Goal: Task Accomplishment & Management: Complete application form

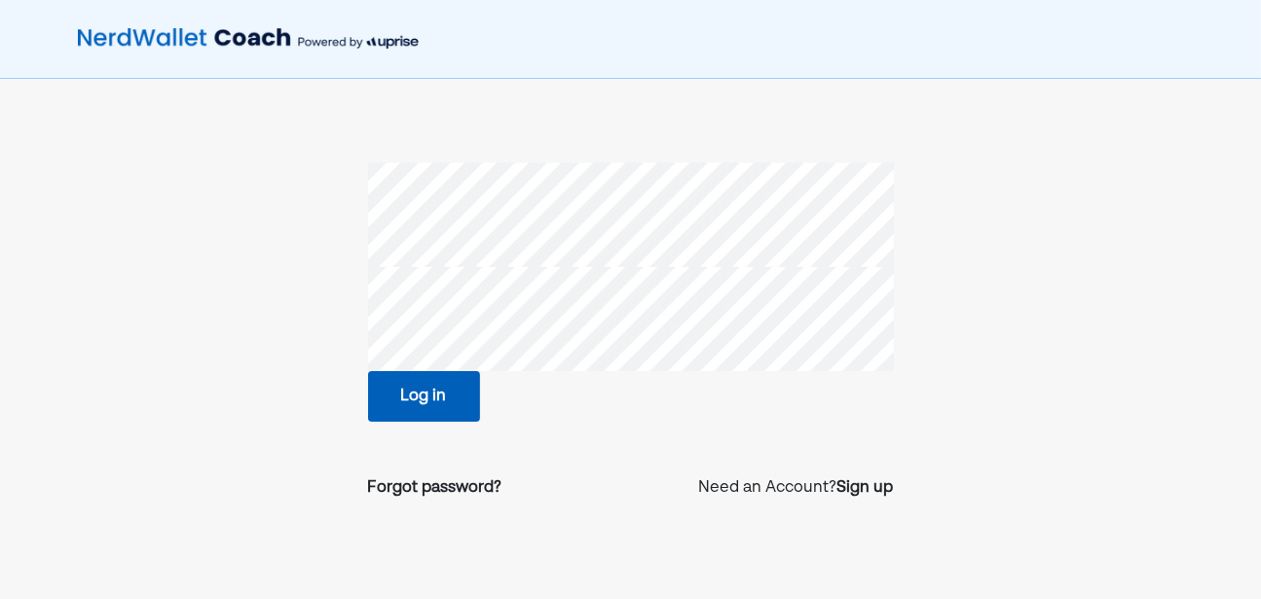
click at [306, 258] on section "Log in Forgot password? Need an Account? Sign up" at bounding box center [630, 339] width 836 height 352
click at [411, 404] on button "Log in" at bounding box center [424, 396] width 112 height 51
click at [875, 490] on div "Sign up" at bounding box center [865, 487] width 56 height 23
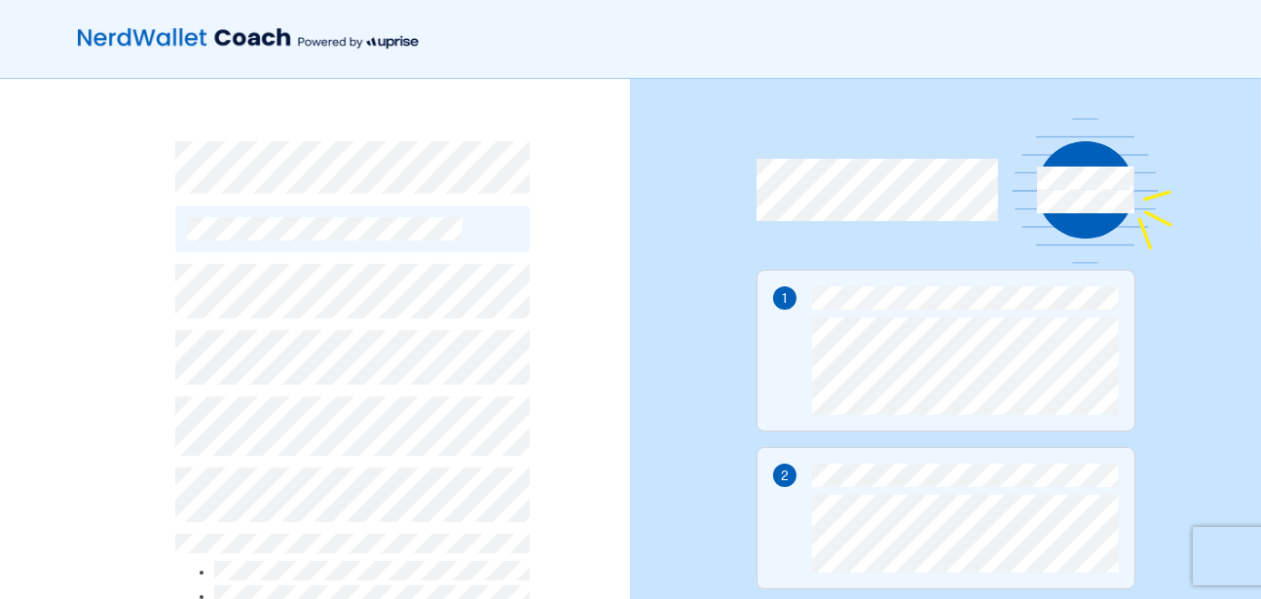
click at [577, 379] on div "By continuing, you accept NerdWallet’s Terms of Use and Privacy Policy and Upri…" at bounding box center [315, 494] width 630 height 831
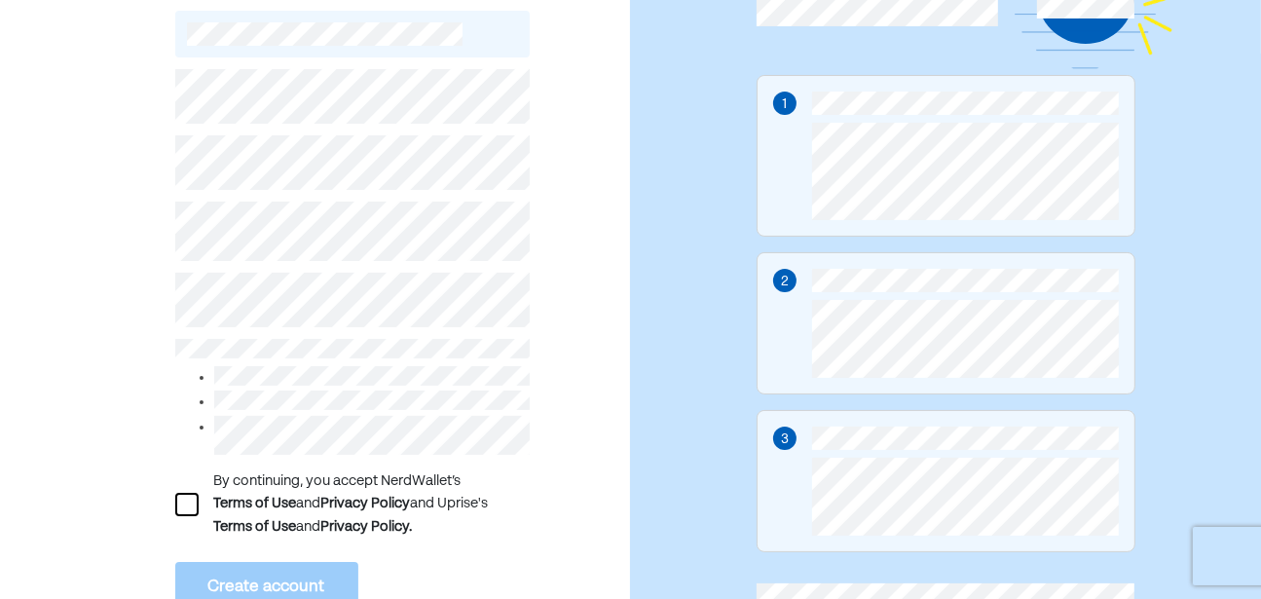
scroll to position [310, 0]
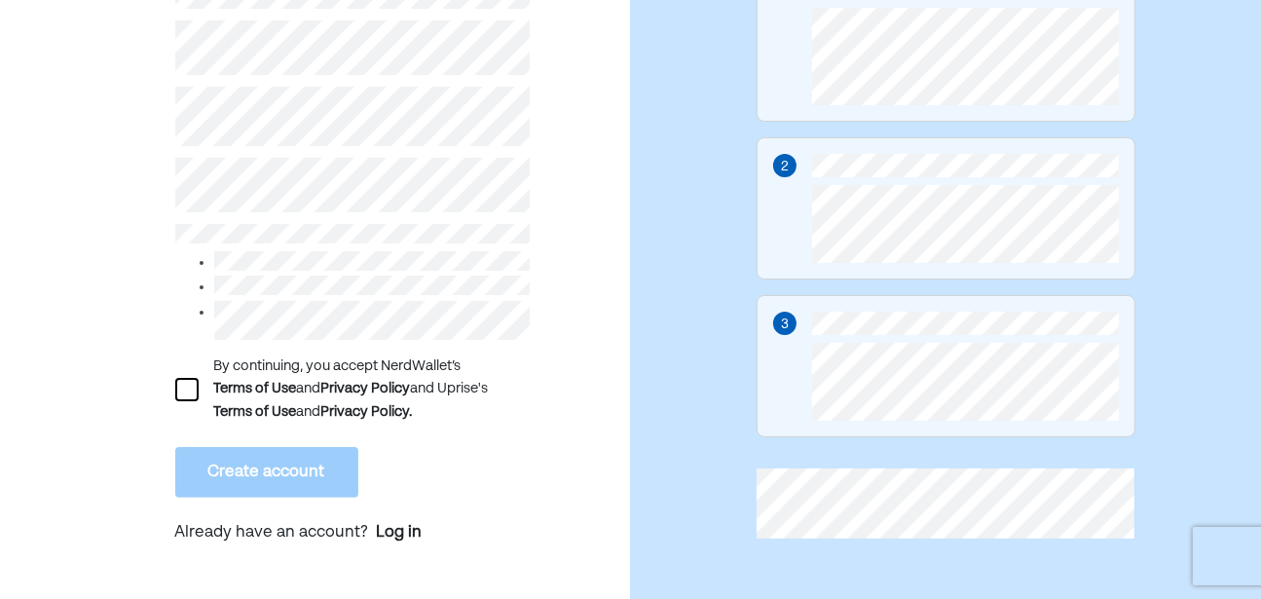
click at [187, 386] on div at bounding box center [186, 389] width 23 height 23
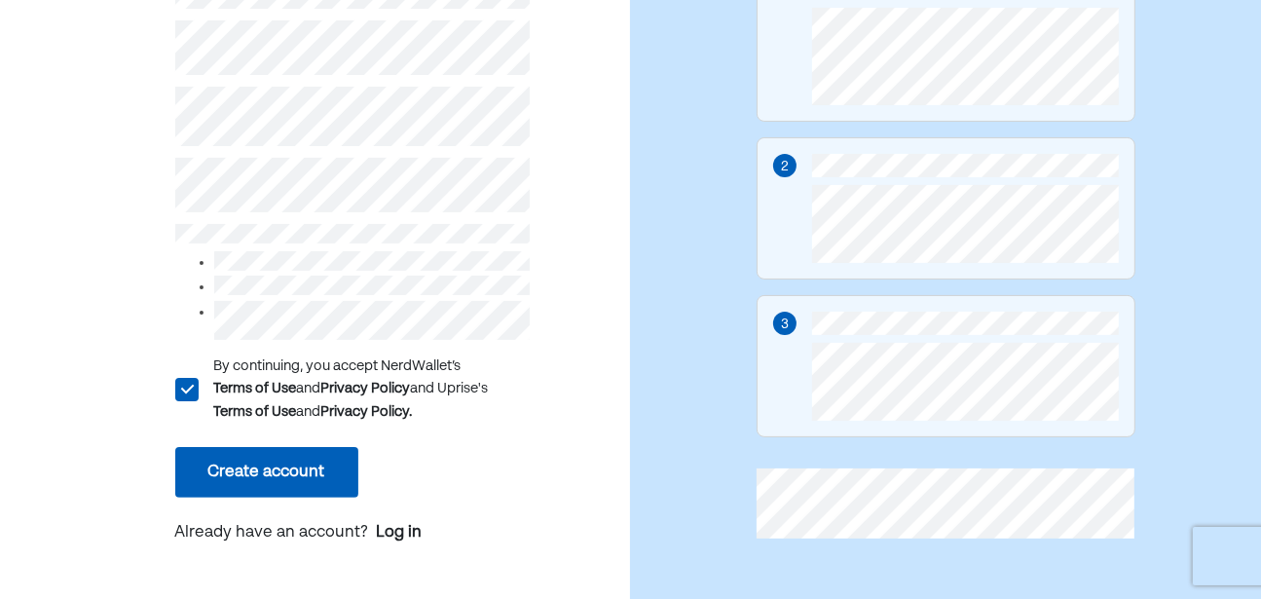
click at [249, 468] on button "Create account" at bounding box center [266, 472] width 183 height 51
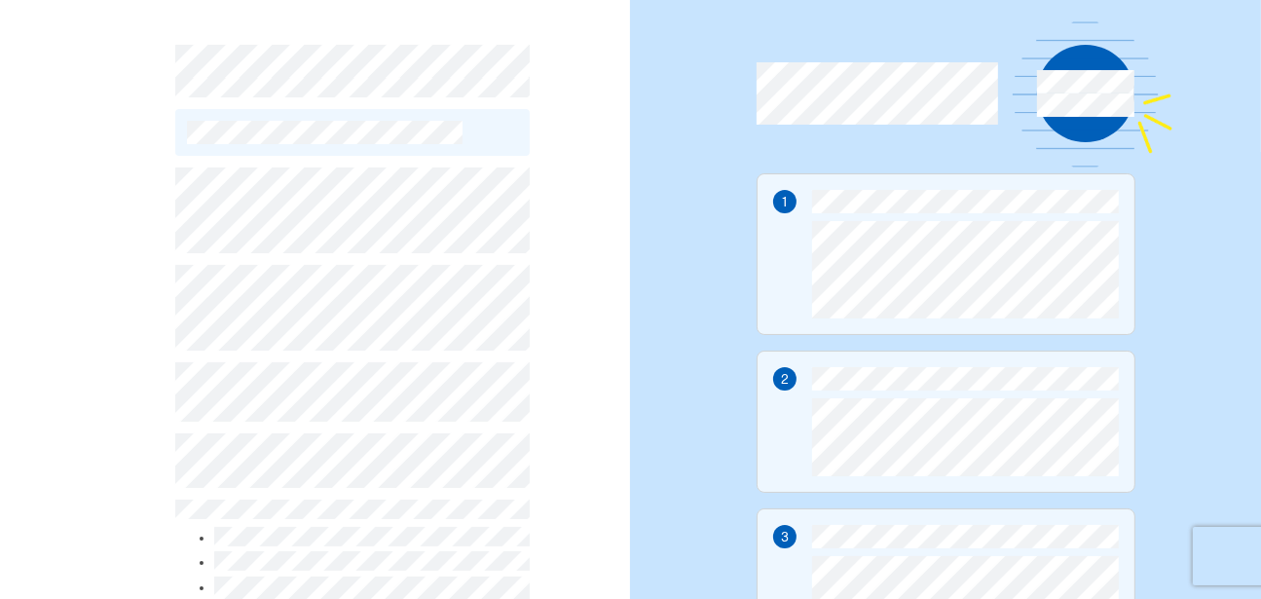
scroll to position [95, 0]
click at [44, 238] on div "L By continuing, you accept NerdWallet’s Terms of Use and Privacy Policy and Up…" at bounding box center [315, 398] width 630 height 831
click at [495, 265] on body "L By continuing, you accept NerdWallet’s Terms of Use and Privacy Policy and Up…" at bounding box center [630, 204] width 1261 height 599
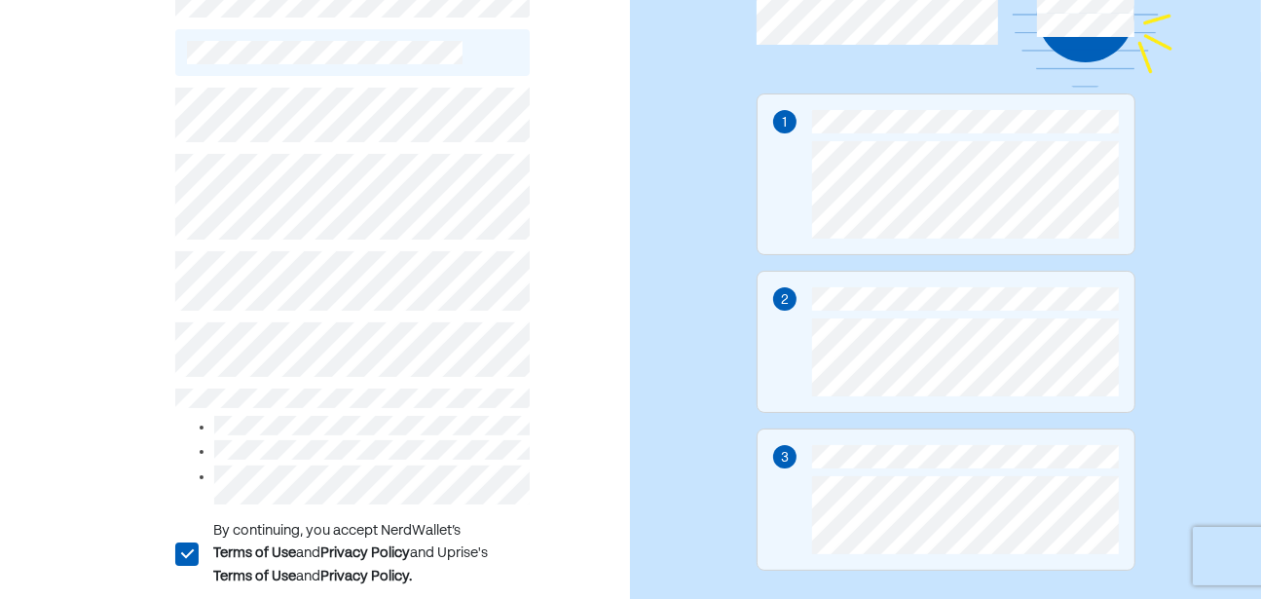
scroll to position [310, 0]
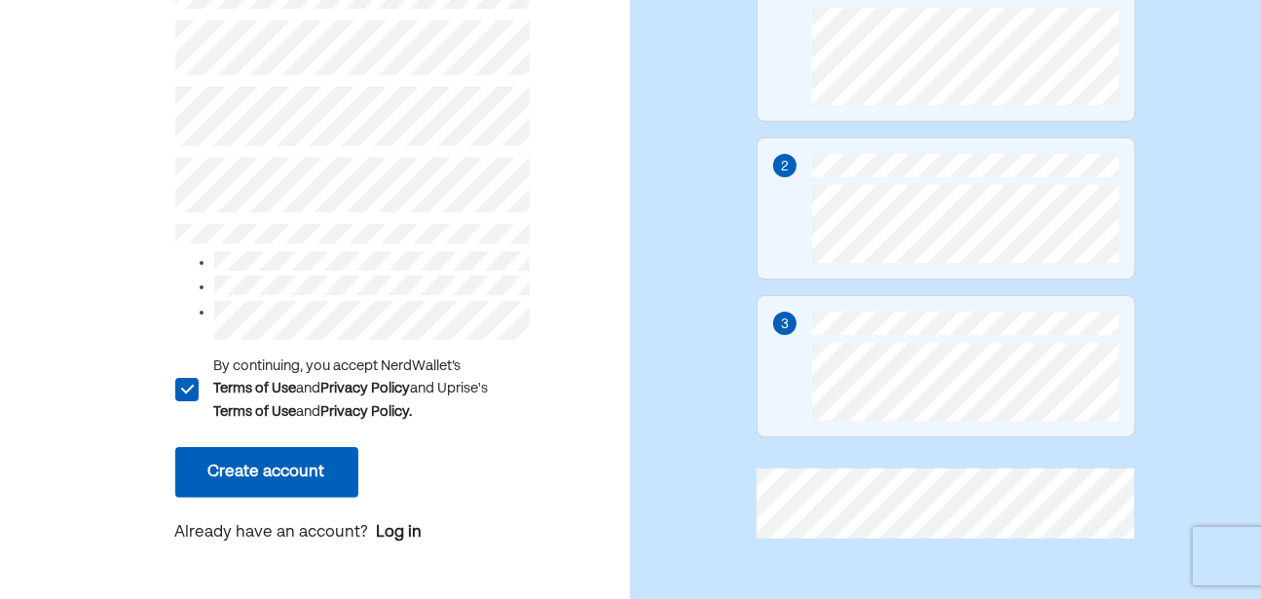
click at [105, 143] on div "L By continuing, you accept NerdWallet’s Terms of Use and Privacy Policy and Up…" at bounding box center [315, 184] width 630 height 831
click at [299, 467] on button "Create account" at bounding box center [266, 472] width 183 height 51
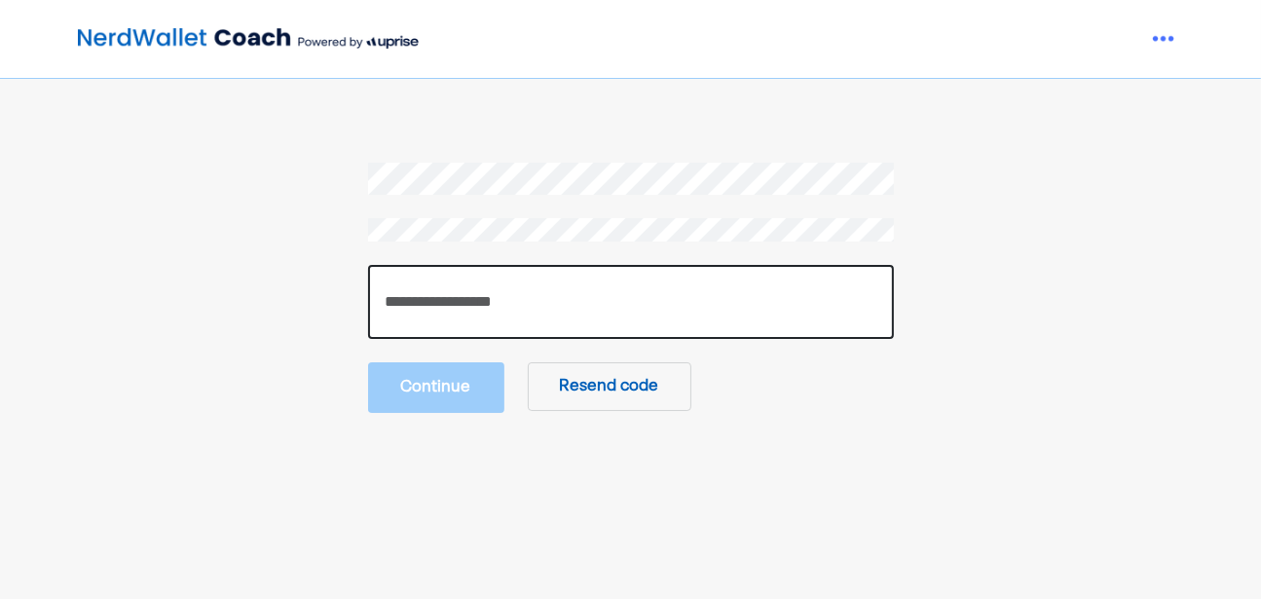
click at [557, 311] on input "number" at bounding box center [631, 302] width 526 height 74
paste input "******"
type input "******"
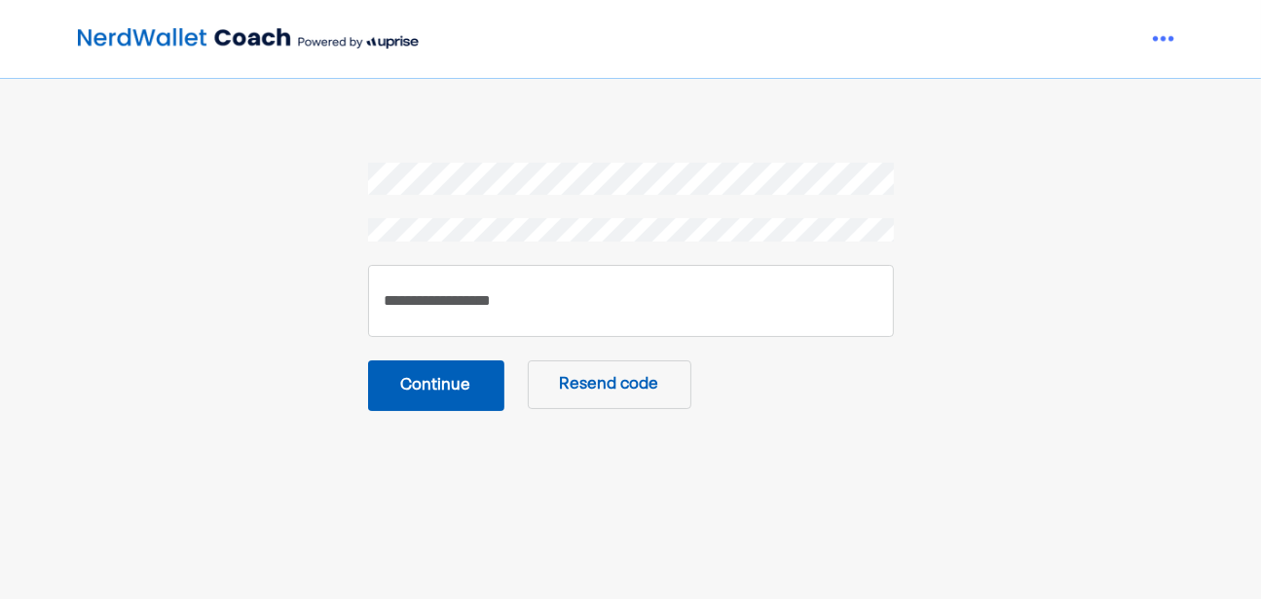
click at [117, 359] on div "****** Continue Resend code" at bounding box center [630, 349] width 1261 height 698
click at [427, 378] on button "Continue" at bounding box center [436, 385] width 136 height 51
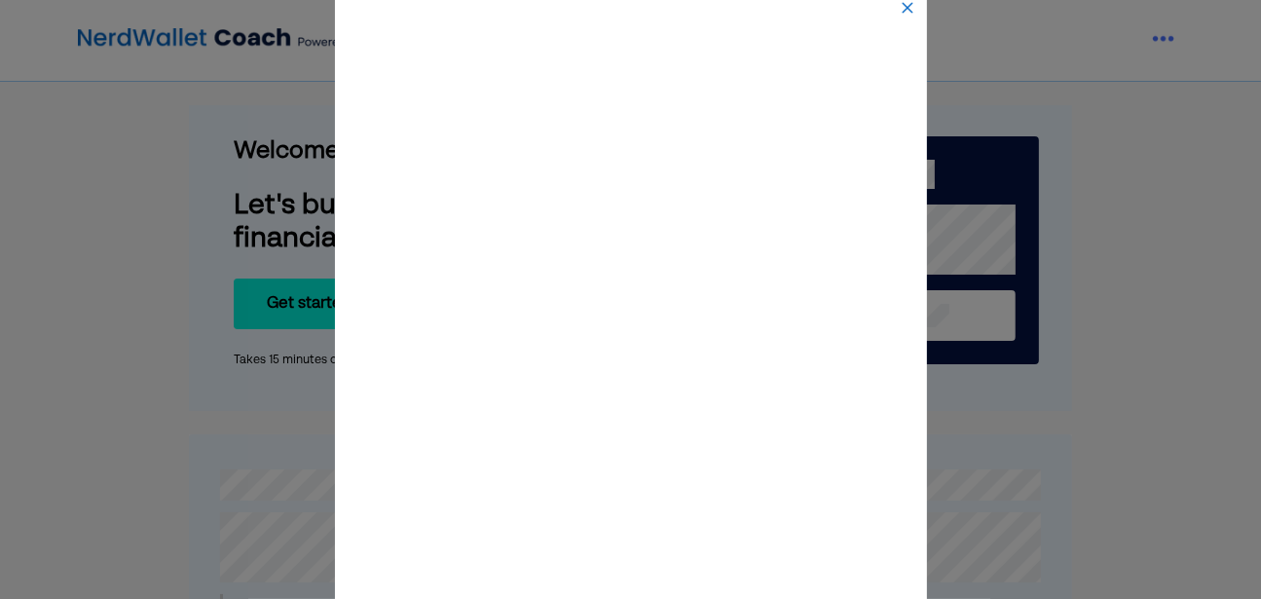
click at [902, 6] on img at bounding box center [907, 8] width 16 height 16
